Goal: Task Accomplishment & Management: Manage account settings

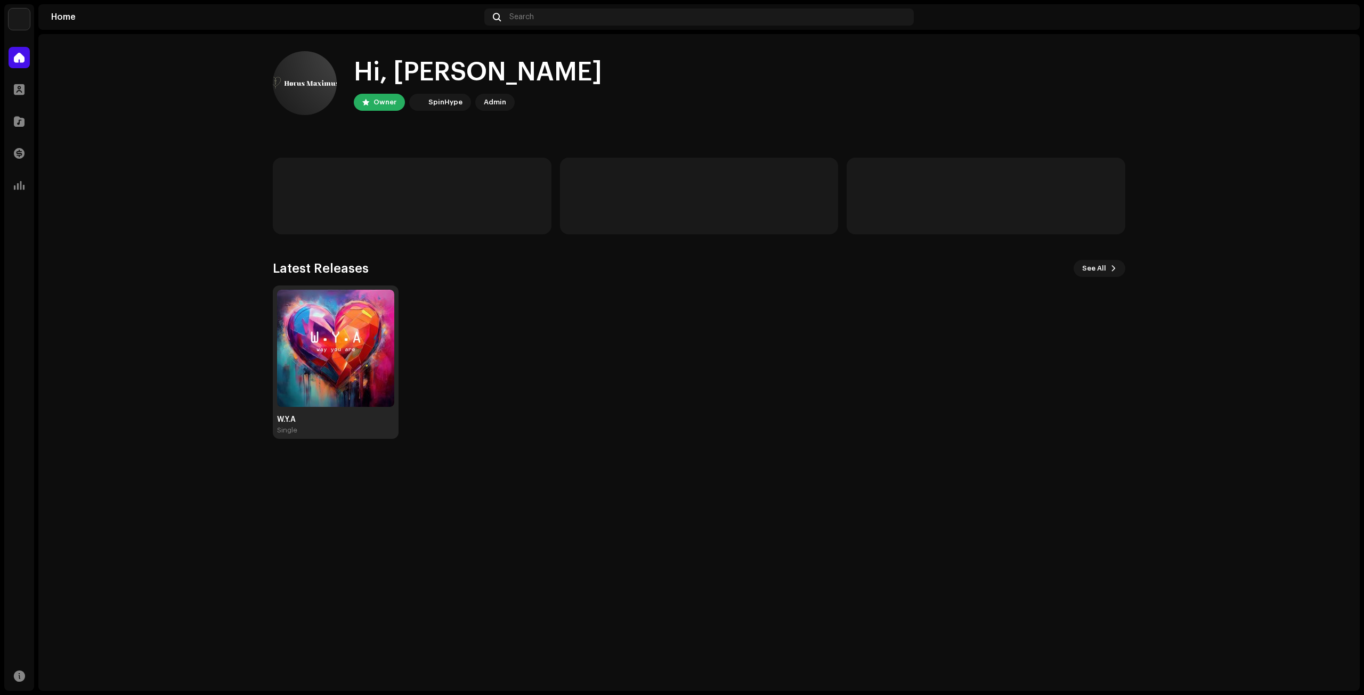
click at [329, 344] on img at bounding box center [335, 348] width 117 height 117
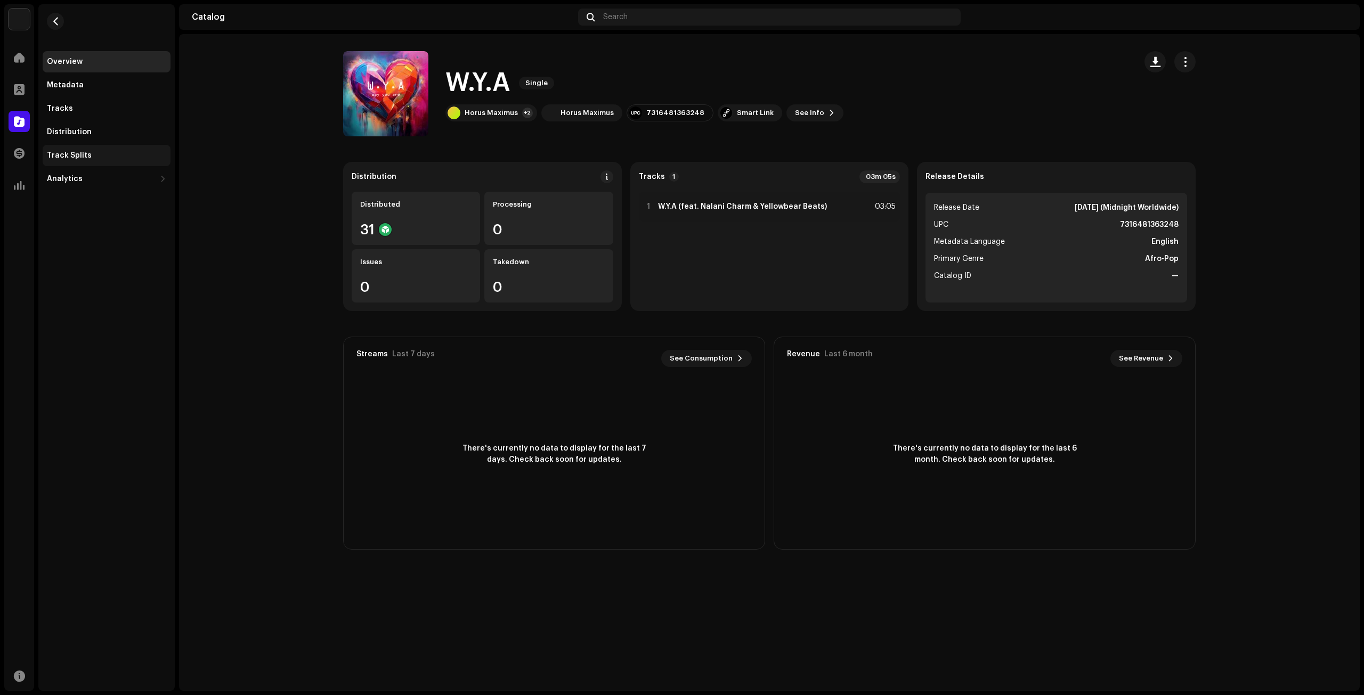
click at [90, 158] on div "Track Splits" at bounding box center [106, 155] width 119 height 9
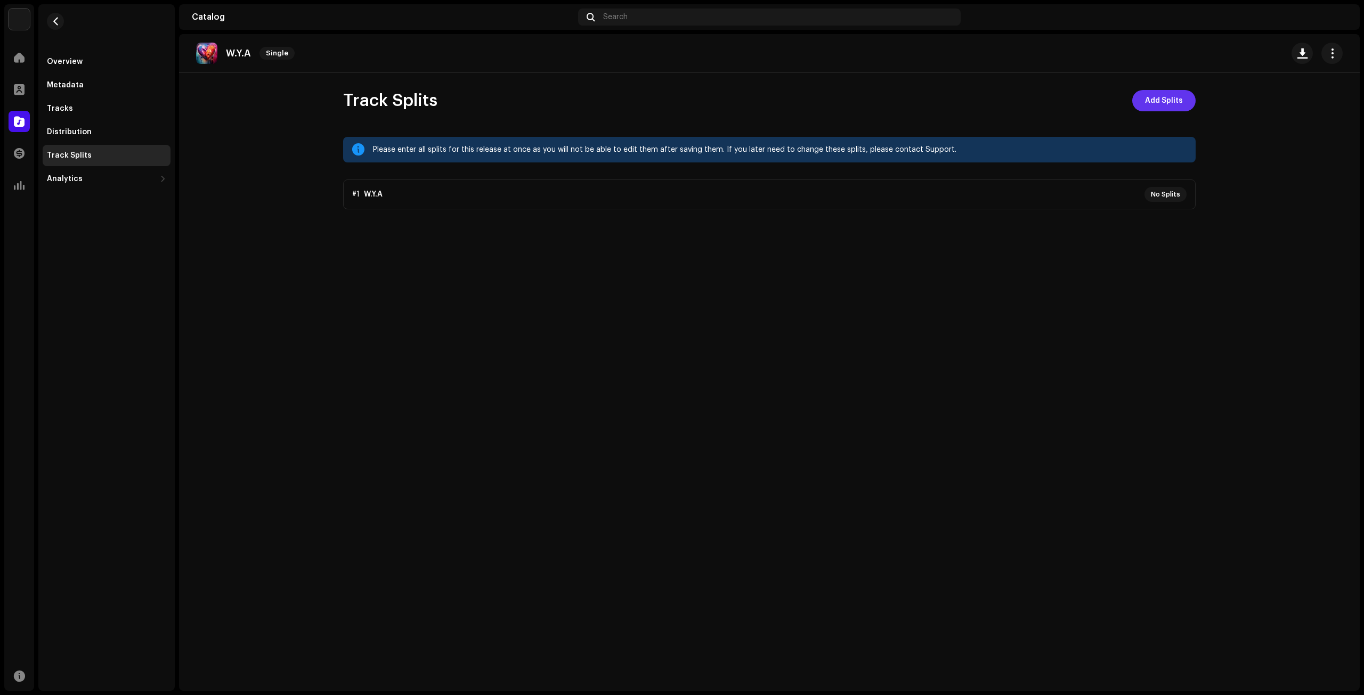
click at [1179, 102] on span "Add Splits" at bounding box center [1164, 100] width 38 height 21
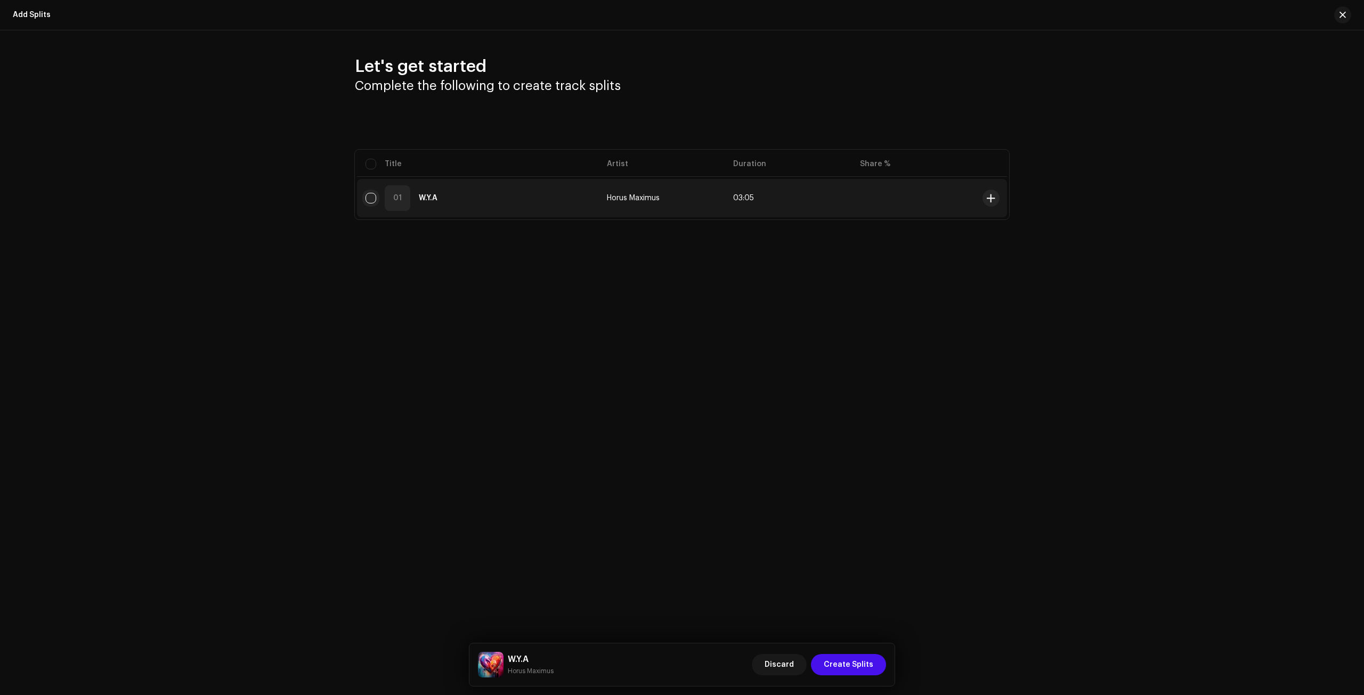
click at [367, 198] on td "01 W.Y.A" at bounding box center [477, 198] width 241 height 38
click at [374, 205] on div "01 W.Y.A" at bounding box center [478, 198] width 224 height 26
click at [372, 199] on input "checkbox" at bounding box center [371, 198] width 11 height 11
checkbox input "true"
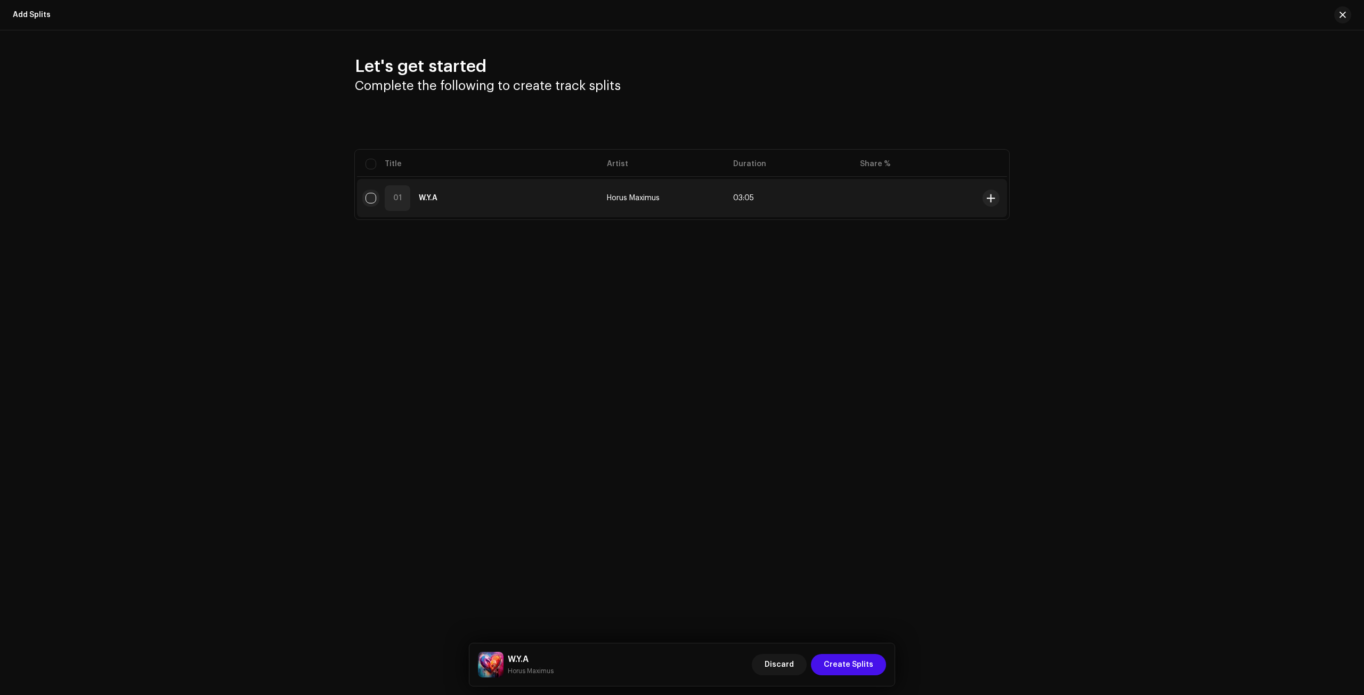
checkbox input "true"
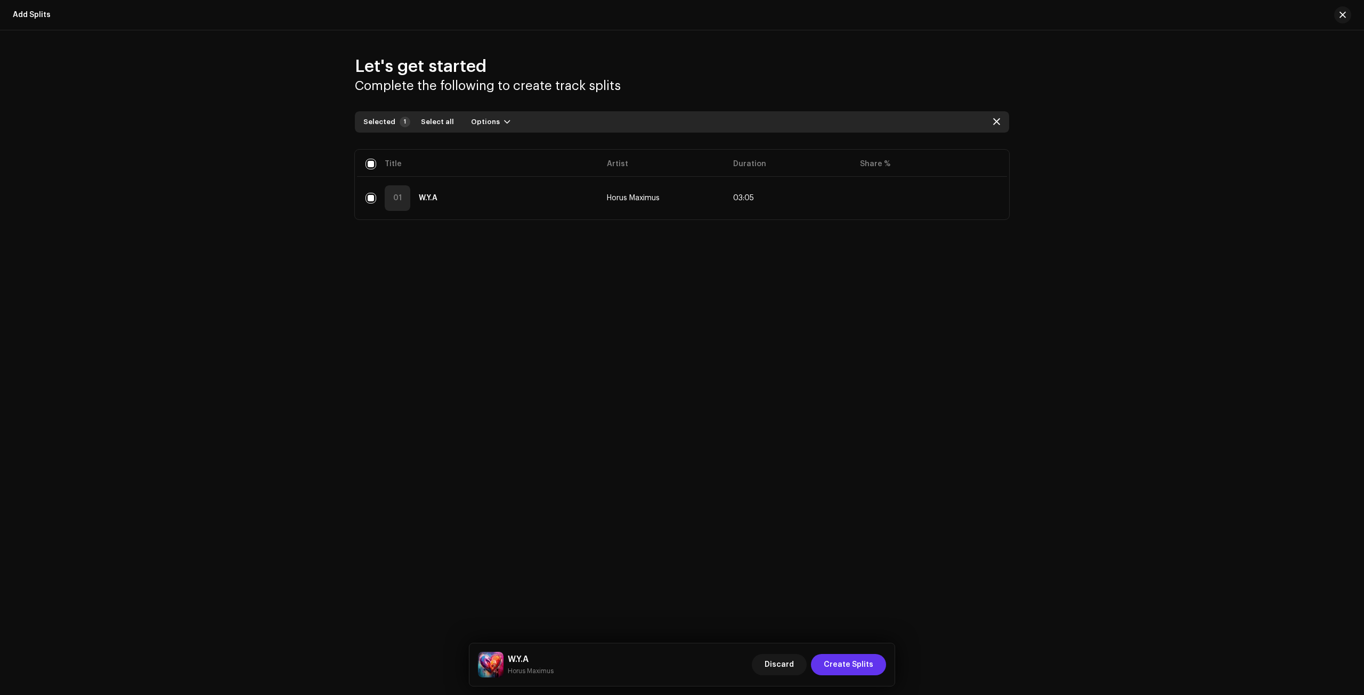
click at [841, 667] on span "Create Splits" at bounding box center [849, 664] width 50 height 21
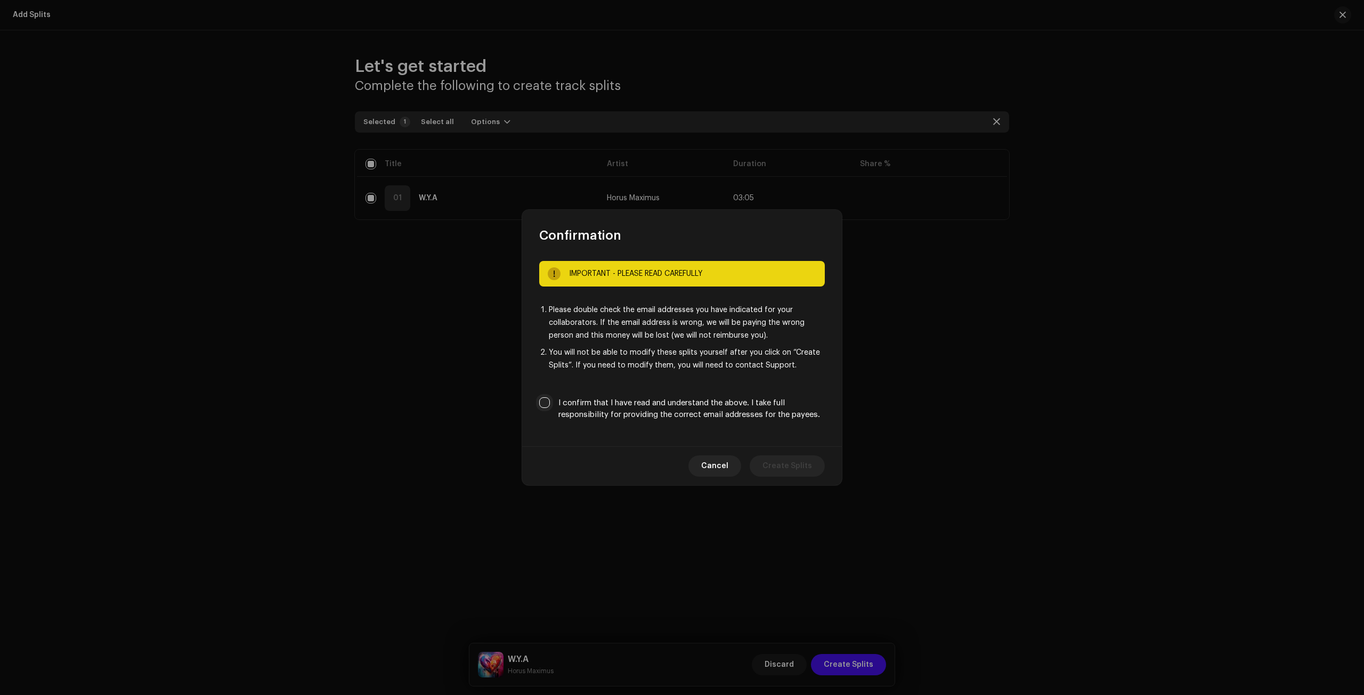
click at [549, 398] on input "I confirm that I have read and understand the above. I take full responsibility…" at bounding box center [544, 403] width 11 height 11
checkbox input "true"
click at [786, 470] on span "Create Splits" at bounding box center [788, 466] width 50 height 21
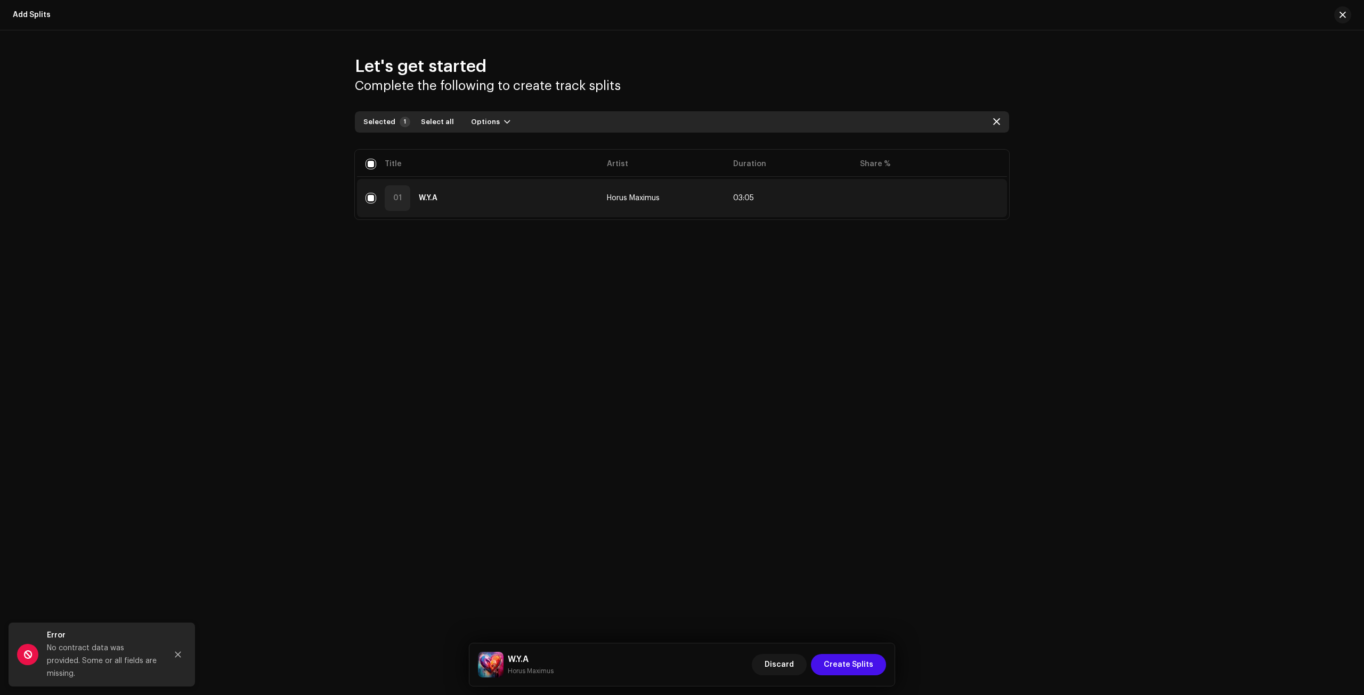
click at [877, 194] on td at bounding box center [915, 198] width 127 height 38
click at [893, 197] on td at bounding box center [915, 198] width 127 height 38
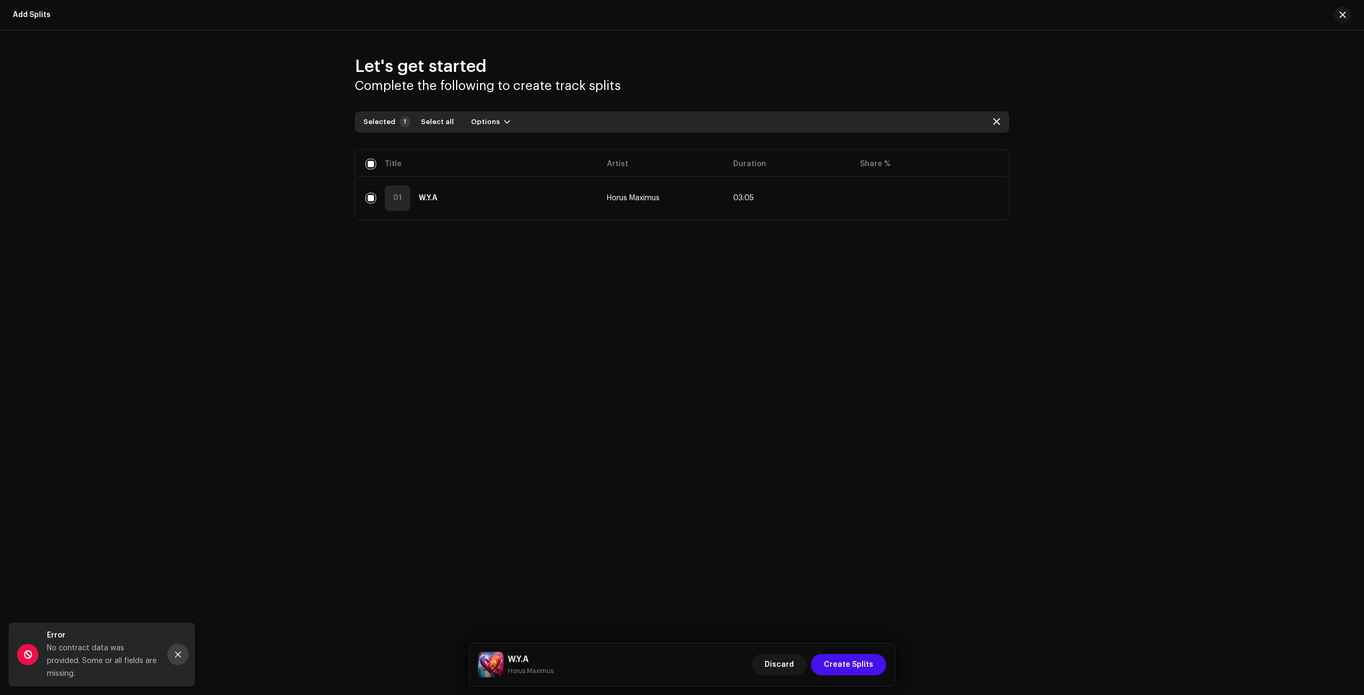
click at [176, 658] on icon "Close" at bounding box center [178, 655] width 6 height 6
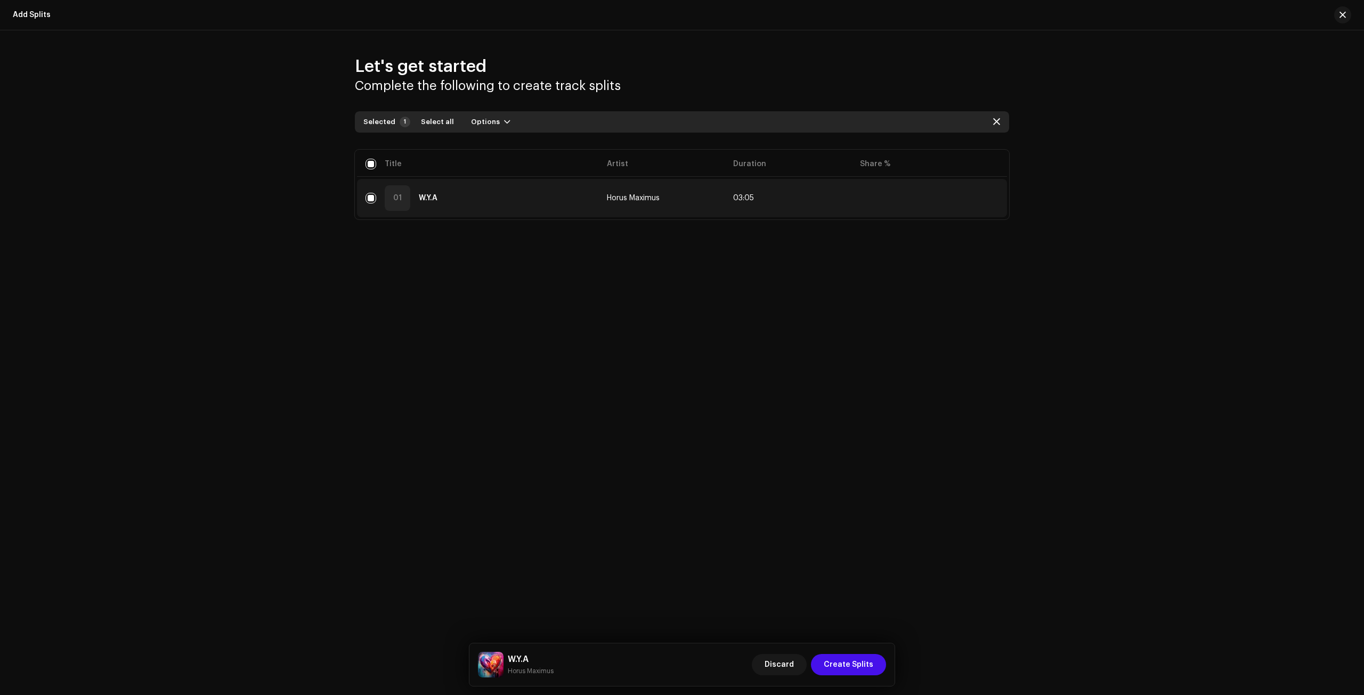
click at [895, 190] on td at bounding box center [915, 198] width 127 height 38
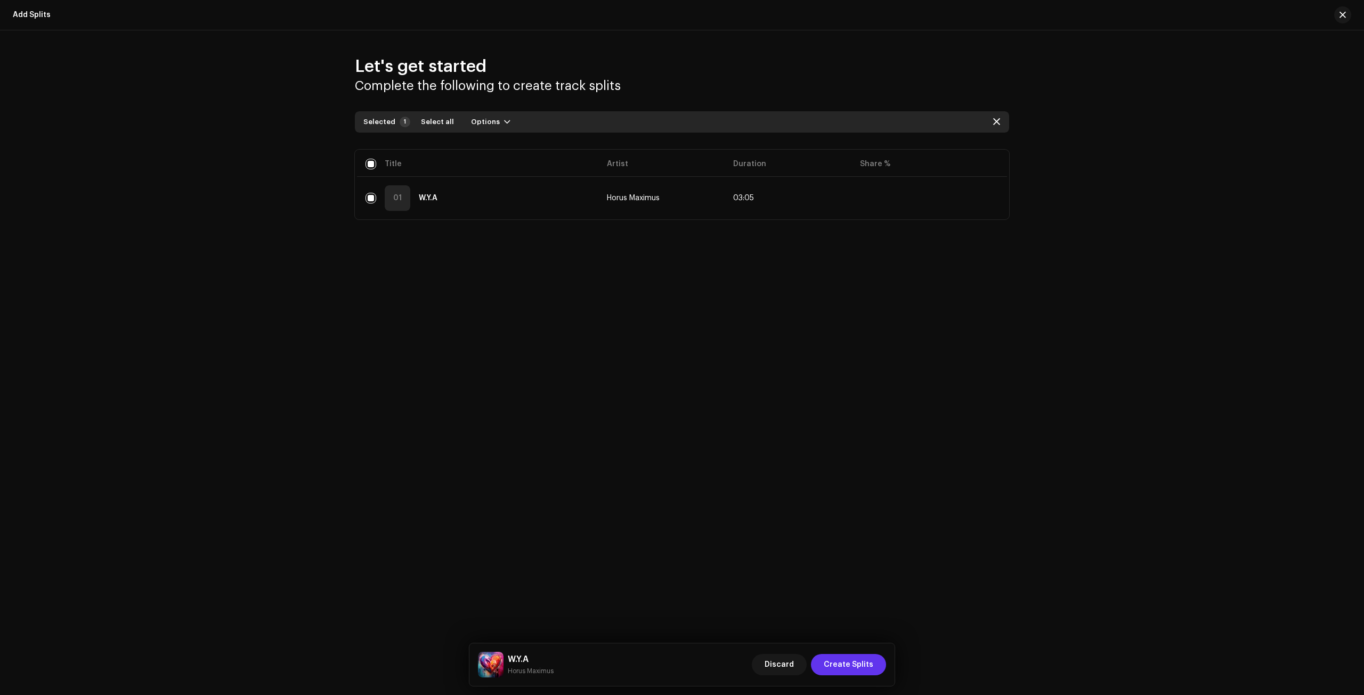
click at [839, 661] on span "Create Splits" at bounding box center [849, 664] width 50 height 21
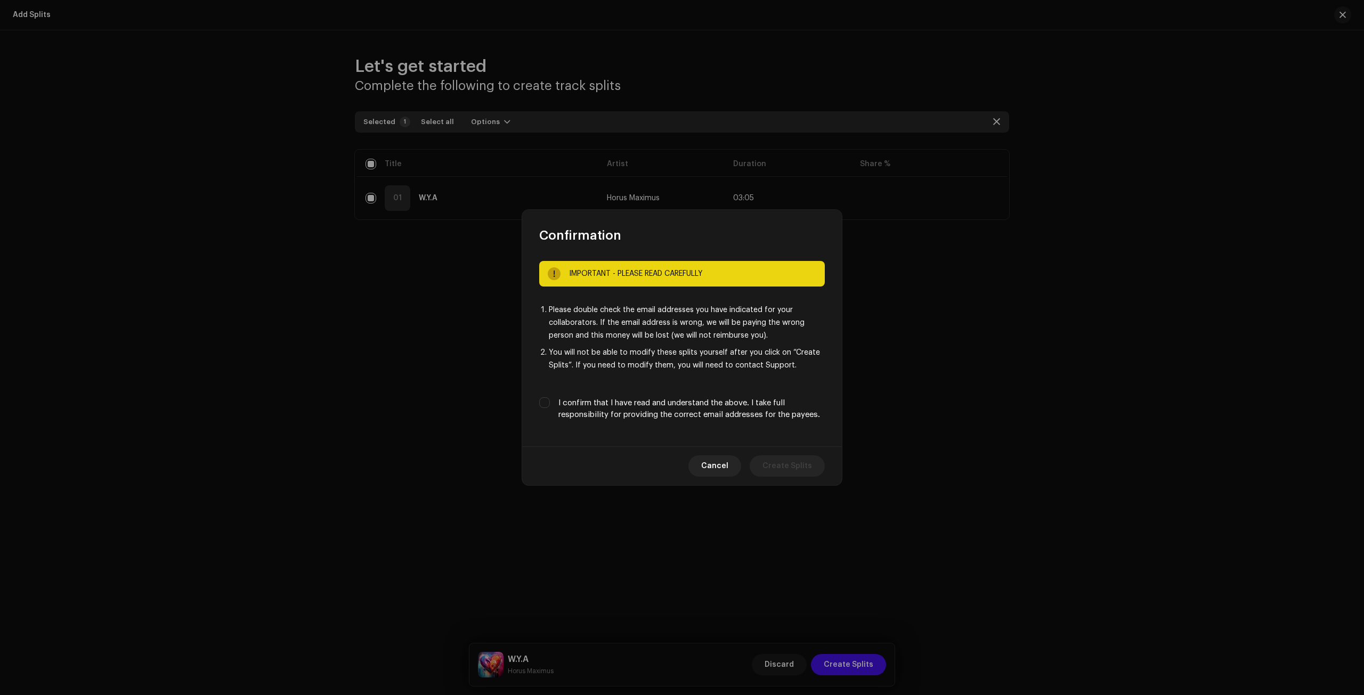
click at [539, 400] on div "IMPORTANT - PLEASE READ CAREFULLY Please double check the email addresses you h…" at bounding box center [682, 345] width 320 height 203
click at [546, 401] on input "I confirm that I have read and understand the above. I take full responsibility…" at bounding box center [544, 403] width 11 height 11
checkbox input "true"
click at [788, 472] on span "Create Splits" at bounding box center [788, 466] width 50 height 21
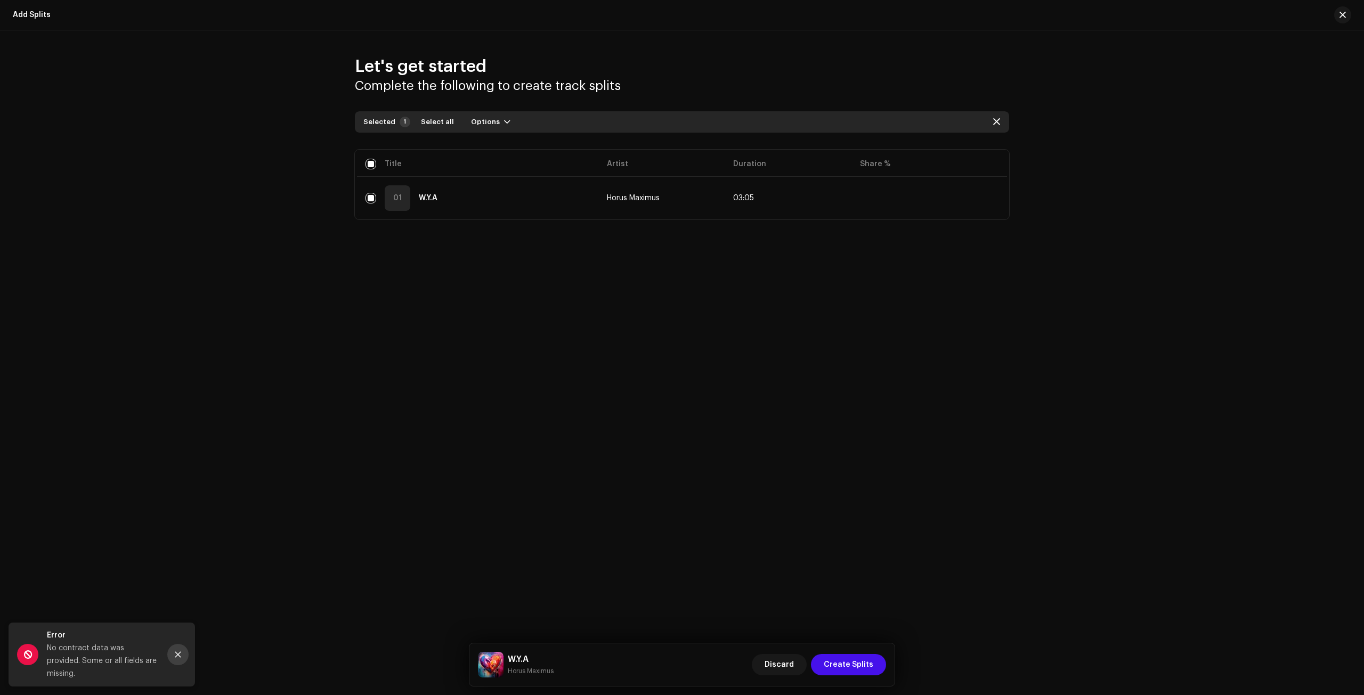
click at [181, 659] on icon "Close" at bounding box center [177, 654] width 7 height 7
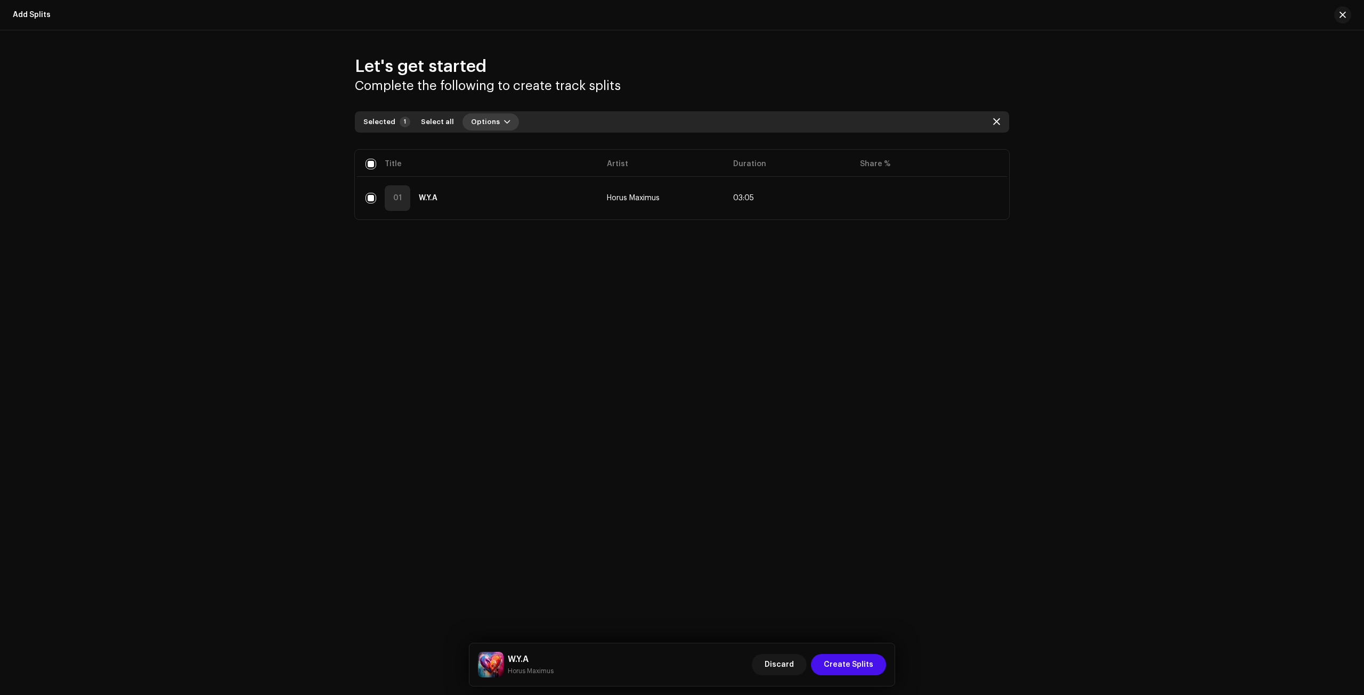
click at [488, 116] on span "Options" at bounding box center [485, 121] width 29 height 21
click at [489, 145] on span "Add splits" at bounding box center [485, 146] width 37 height 9
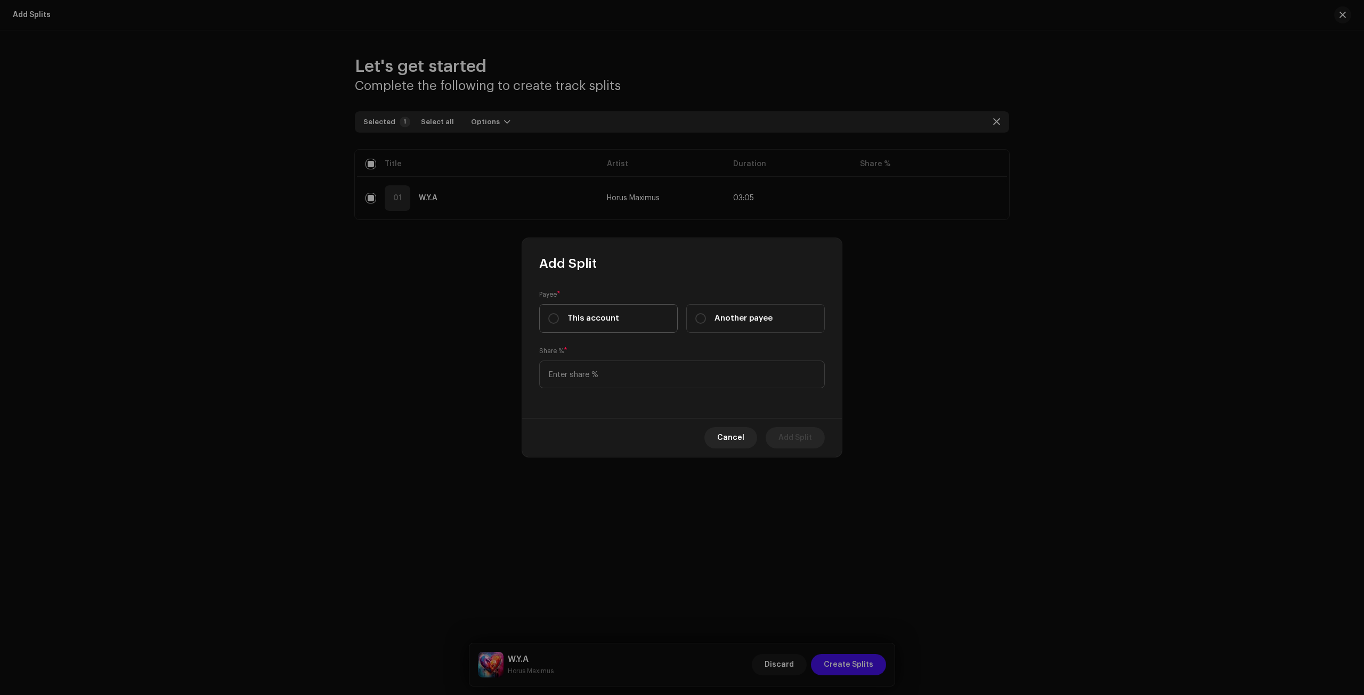
click at [560, 318] on div "This account" at bounding box center [583, 319] width 71 height 12
click at [559, 318] on input "This account" at bounding box center [553, 318] width 11 height 11
radio input "true"
click at [576, 369] on input at bounding box center [682, 375] width 286 height 28
